Goal: Information Seeking & Learning: Learn about a topic

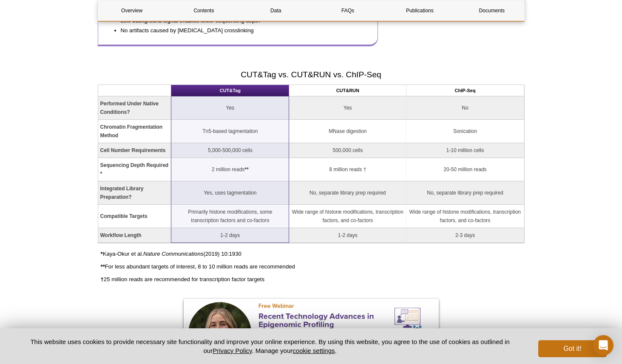
scroll to position [801, 0]
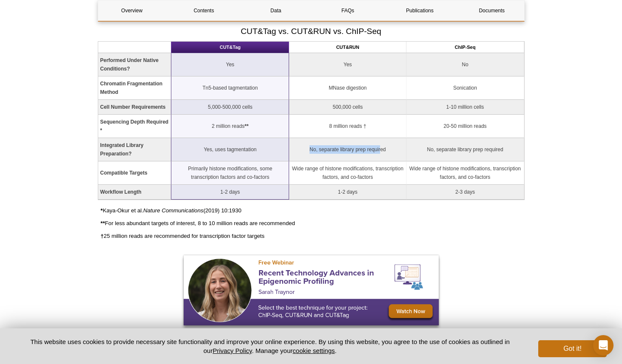
drag, startPoint x: 311, startPoint y: 151, endPoint x: 381, endPoint y: 151, distance: 70.1
click at [381, 151] on td "No, separate library prep required" at bounding box center [347, 149] width 117 height 23
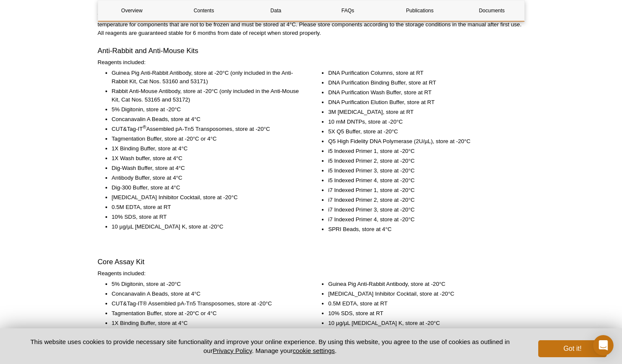
scroll to position [1158, 0]
click at [236, 145] on li "1X Binding Buffer, store at 4°C" at bounding box center [206, 149] width 188 height 9
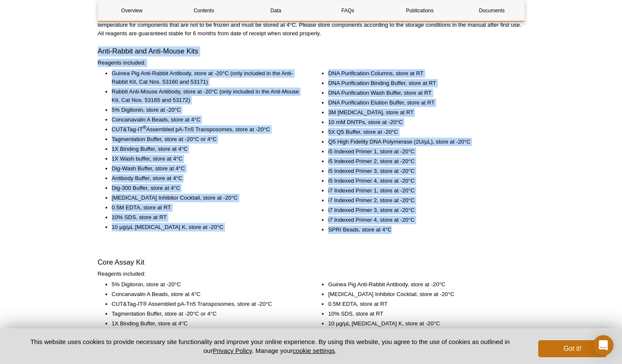
drag, startPoint x: 94, startPoint y: 46, endPoint x: 457, endPoint y: 227, distance: 405.6
copy div "Lore-Ipsumd sit Amet-Conse Adip Elitsedd eiusmodt: Incidi Utl Etdo-Magnaa Enima…"
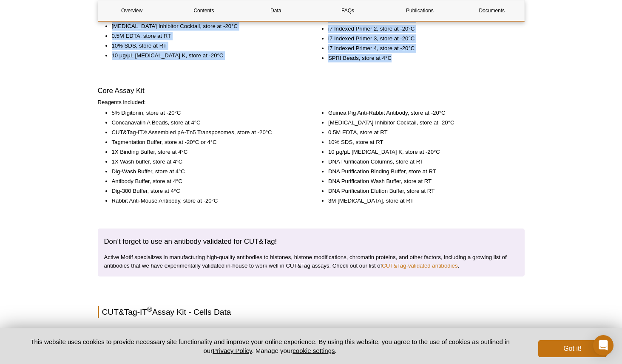
scroll to position [1343, 0]
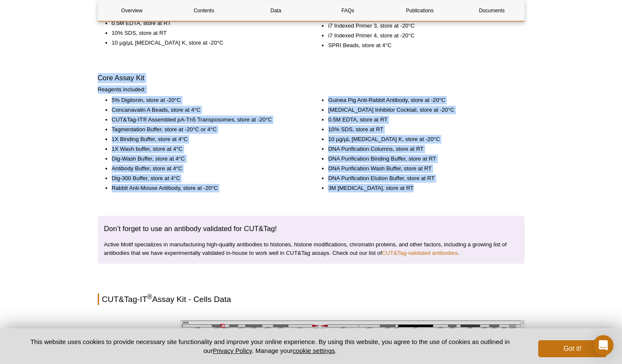
drag, startPoint x: 98, startPoint y: 75, endPoint x: 414, endPoint y: 191, distance: 336.6
copy div "Core Assay Kit Reagents included: 5% Digitonin, store at -20°C Concanavalin A B…"
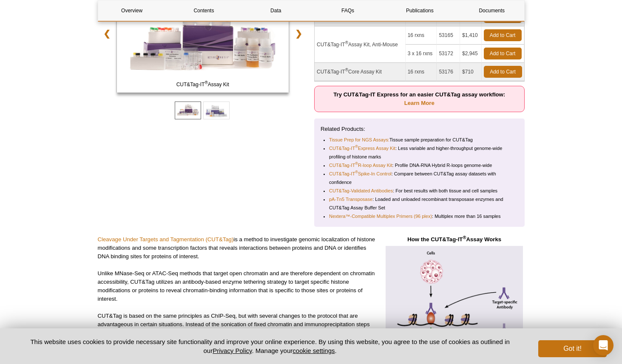
scroll to position [0, 0]
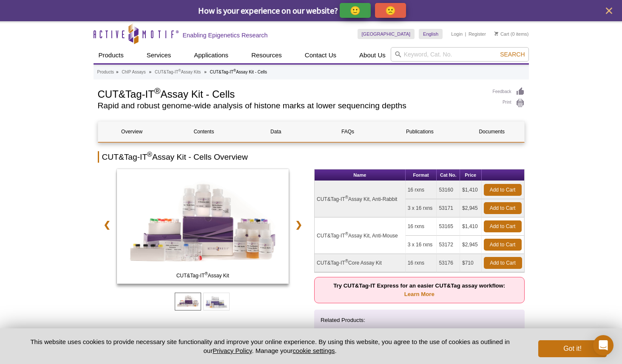
drag, startPoint x: 384, startPoint y: 263, endPoint x: 319, endPoint y: 258, distance: 64.8
click at [319, 258] on td "CUT&Tag-IT ® Core Assay Kit" at bounding box center [360, 263] width 91 height 18
